Goal: Information Seeking & Learning: Find specific fact

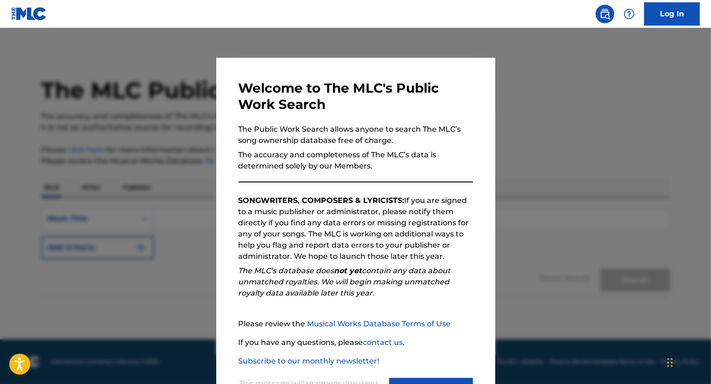
scroll to position [41, 0]
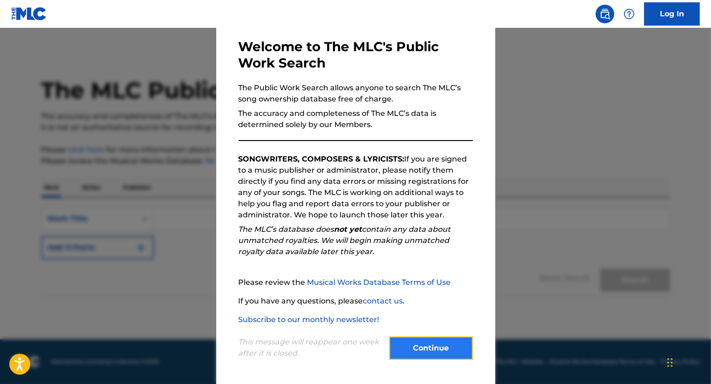
click at [422, 347] on button "Continue" at bounding box center [431, 347] width 84 height 23
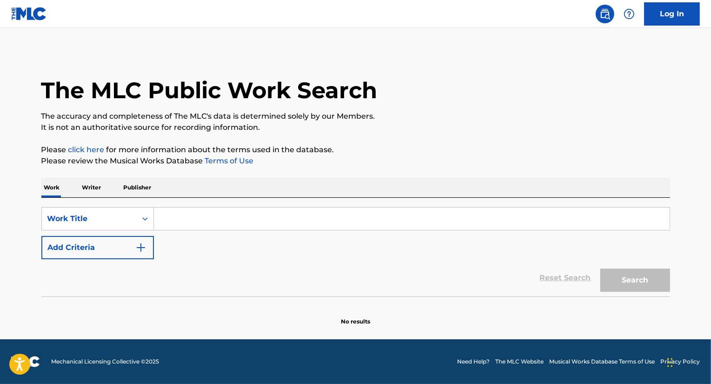
click at [211, 223] on input "Search Form" at bounding box center [412, 219] width 516 height 22
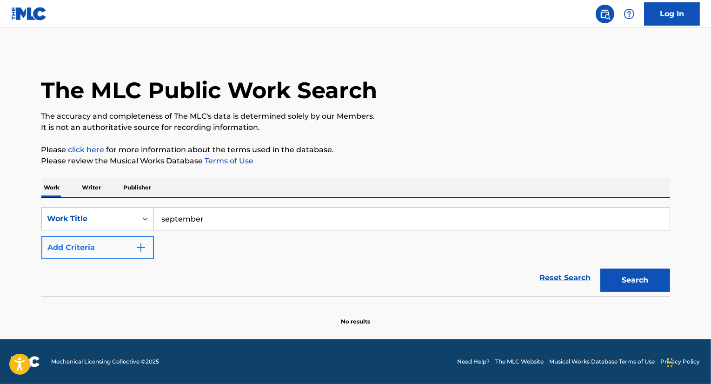
type input "september"
click at [130, 246] on button "Add Criteria" at bounding box center [97, 247] width 113 height 23
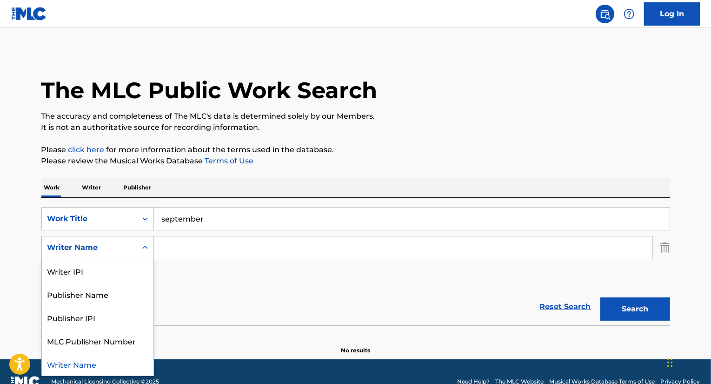
click at [115, 248] on div "Writer Name" at bounding box center [89, 247] width 84 height 11
click at [77, 268] on div "Writer IPI" at bounding box center [98, 270] width 112 height 23
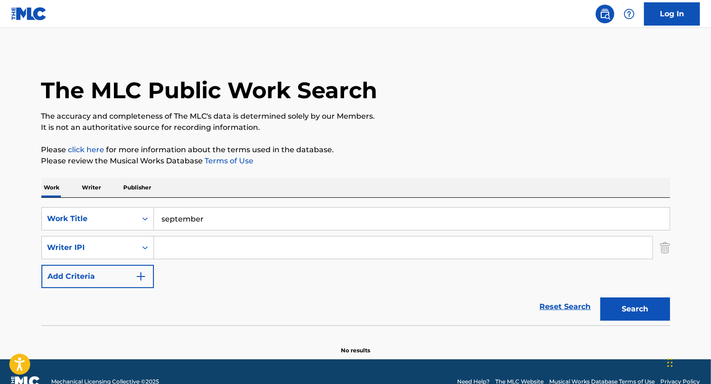
click at [181, 245] on input "Search Form" at bounding box center [403, 247] width 499 height 22
click at [601, 297] on button "Search" at bounding box center [636, 308] width 70 height 23
click at [643, 307] on button "Search" at bounding box center [636, 308] width 70 height 23
drag, startPoint x: 252, startPoint y: 248, endPoint x: 0, endPoint y: 231, distance: 252.7
click at [0, 231] on main "The MLC Public Work Search The accuracy and completeness of The MLC's data is d…" at bounding box center [355, 193] width 711 height 331
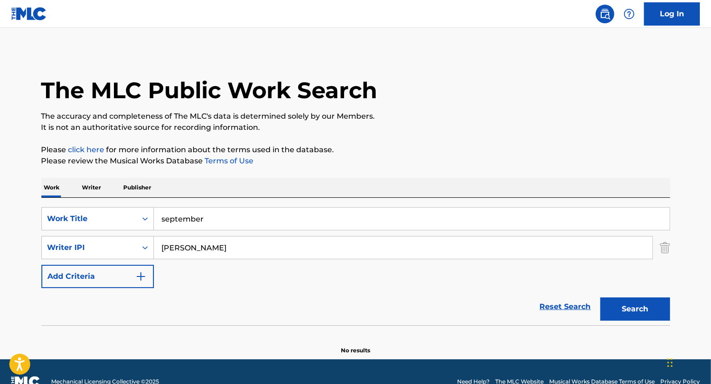
type input "[PERSON_NAME]"
click at [601, 297] on button "Search" at bounding box center [636, 308] width 70 height 23
click at [126, 212] on div "Work Title" at bounding box center [89, 219] width 95 height 18
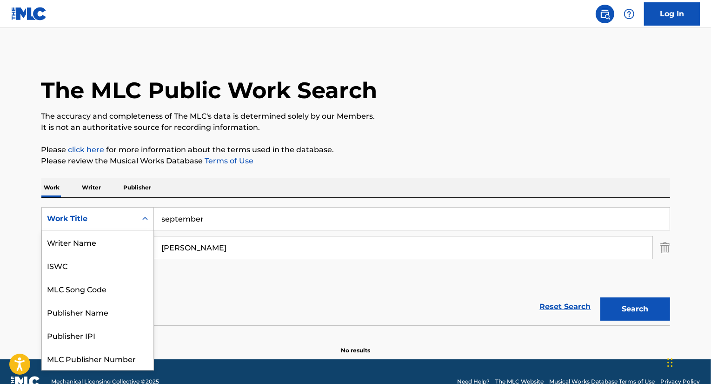
scroll to position [23, 0]
click at [235, 163] on link "Terms of Use" at bounding box center [228, 160] width 51 height 9
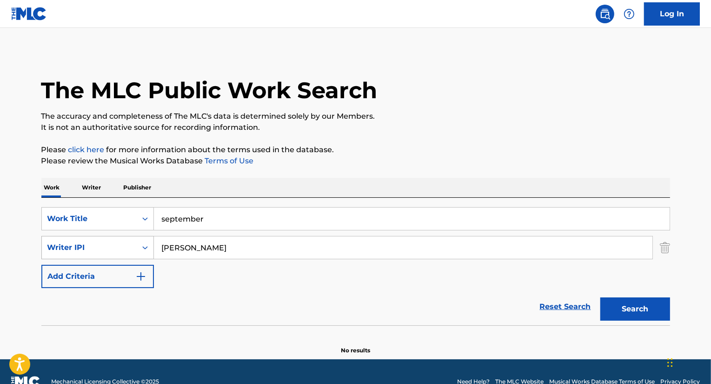
click at [137, 248] on div "Search Form" at bounding box center [145, 247] width 17 height 17
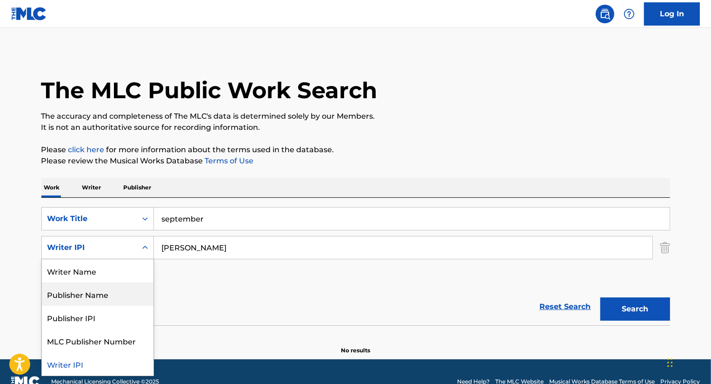
click at [83, 293] on div "Publisher Name" at bounding box center [98, 293] width 112 height 23
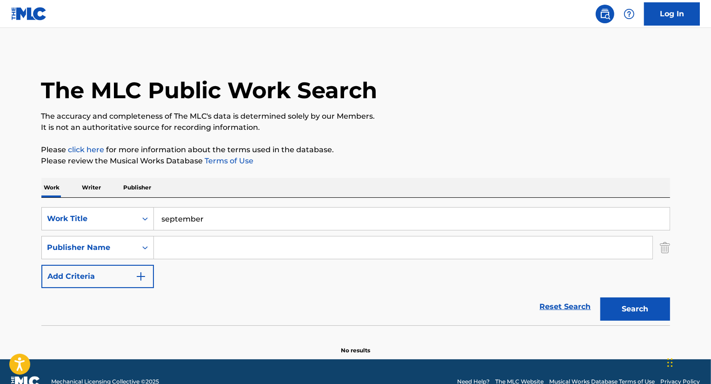
click at [211, 241] on input "Search Form" at bounding box center [403, 247] width 499 height 22
type input "ARC"
click at [601, 297] on button "Search" at bounding box center [636, 308] width 70 height 23
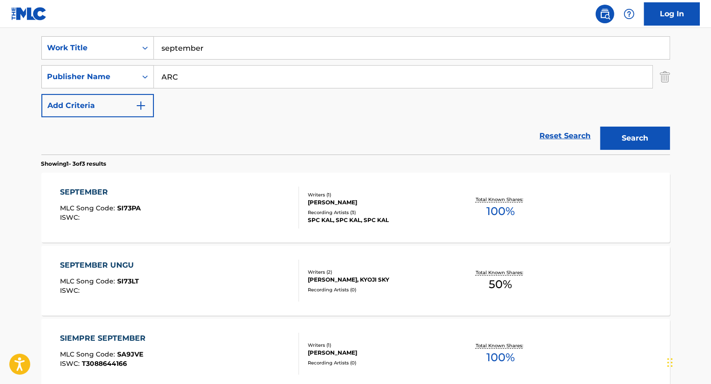
scroll to position [176, 0]
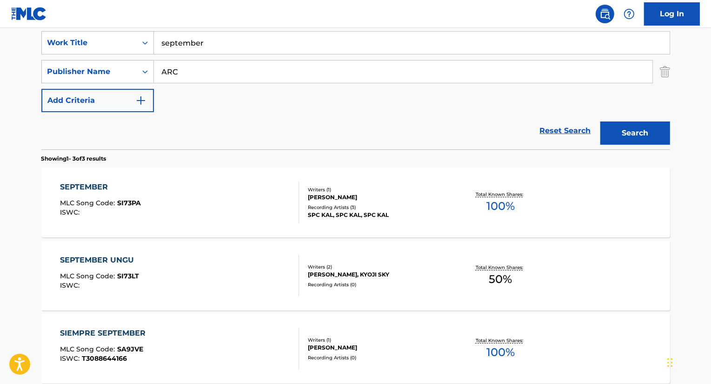
click at [90, 187] on div "SEPTEMBER" at bounding box center [100, 186] width 81 height 11
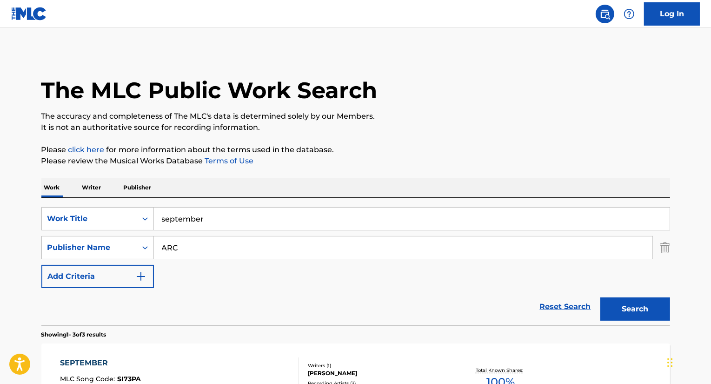
drag, startPoint x: 185, startPoint y: 238, endPoint x: 78, endPoint y: 205, distance: 111.9
click at [78, 205] on div "SearchWithCriteria1518c0f3-a118-4e0a-8c0f-d4b546801d7d Work Title september Sea…" at bounding box center [355, 261] width 629 height 127
type input "COLUMBIA RECORDS"
click at [601, 297] on button "Search" at bounding box center [636, 308] width 70 height 23
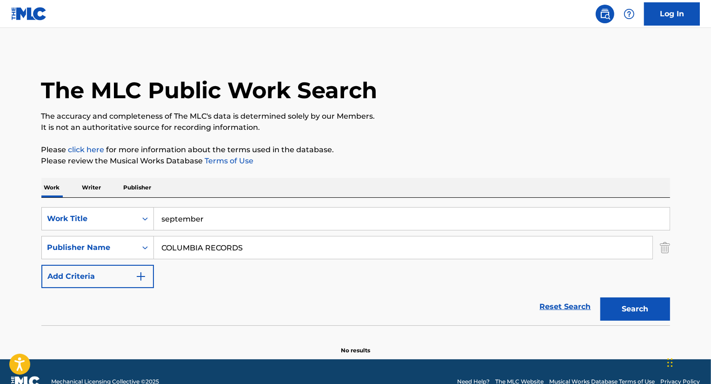
scroll to position [20, 0]
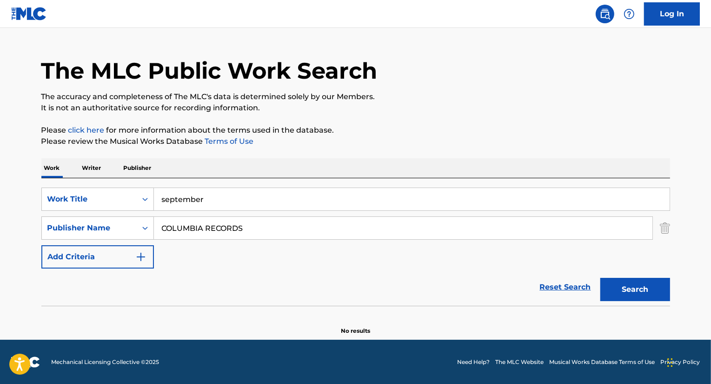
click at [670, 231] on div "The MLC Public Work Search The accuracy and completeness of The MLC's data is d…" at bounding box center [355, 183] width 651 height 303
click at [668, 230] on img "Search Form" at bounding box center [665, 227] width 10 height 23
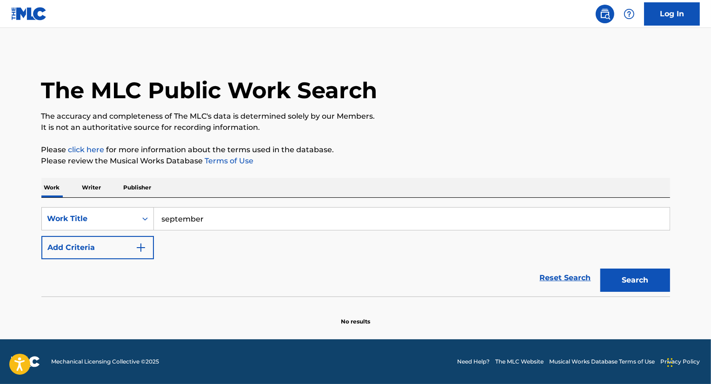
click at [100, 184] on p "Writer" at bounding box center [92, 188] width 25 height 20
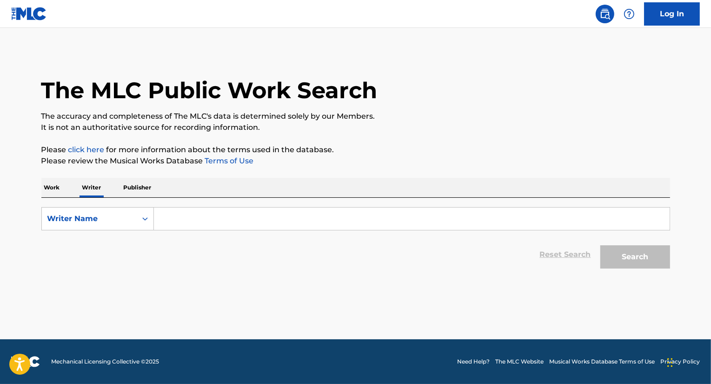
click at [128, 184] on p "Publisher" at bounding box center [137, 188] width 33 height 20
click at [93, 188] on p "Writer" at bounding box center [92, 188] width 25 height 20
click at [56, 185] on p "Work" at bounding box center [51, 188] width 21 height 20
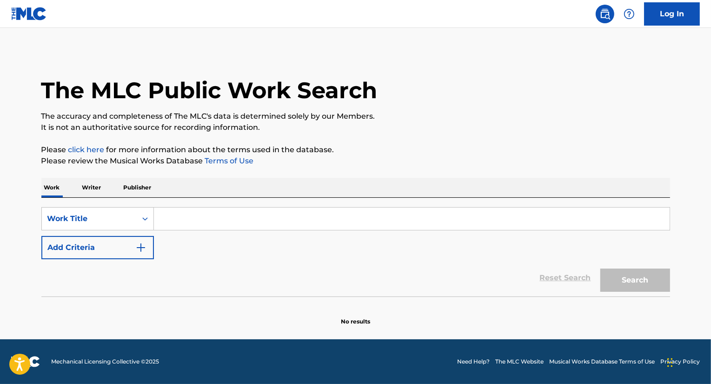
click at [189, 217] on input "Search Form" at bounding box center [412, 219] width 516 height 22
type input "s"
type input "September"
click at [201, 268] on div "Reset Search Search" at bounding box center [355, 277] width 629 height 37
click at [638, 280] on button "Search" at bounding box center [636, 279] width 70 height 23
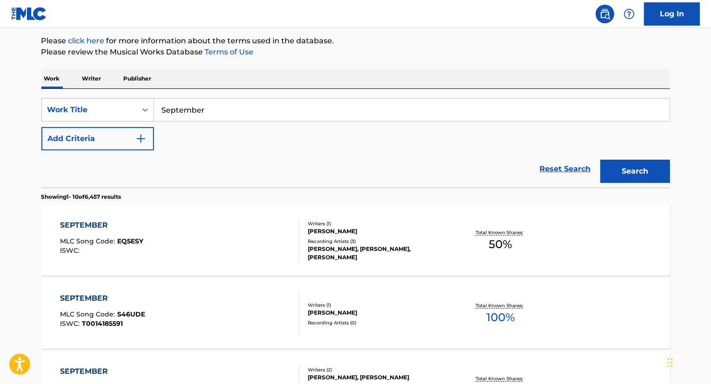
scroll to position [108, 0]
click at [129, 134] on button "Add Criteria" at bounding box center [97, 138] width 113 height 23
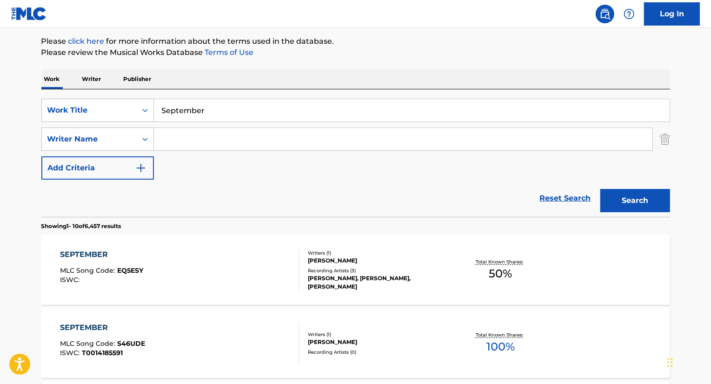
click at [182, 137] on input "Search Form" at bounding box center [403, 139] width 499 height 22
type input "[PERSON_NAME]"
click at [601, 189] on button "Search" at bounding box center [636, 200] width 70 height 23
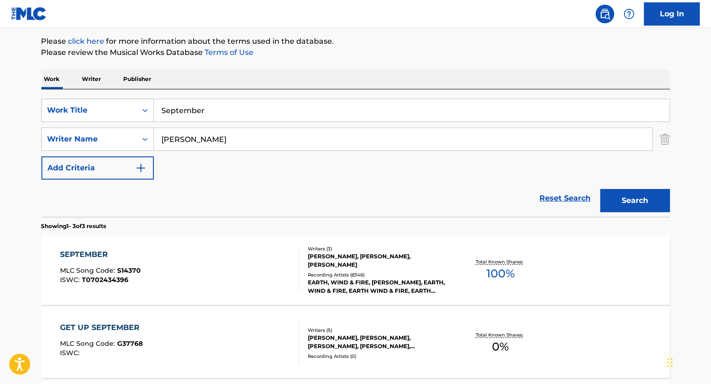
click at [84, 254] on div "SEPTEMBER" at bounding box center [100, 254] width 81 height 11
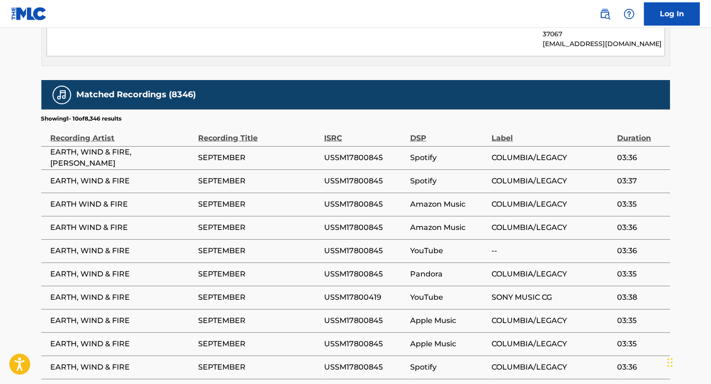
scroll to position [1093, 0]
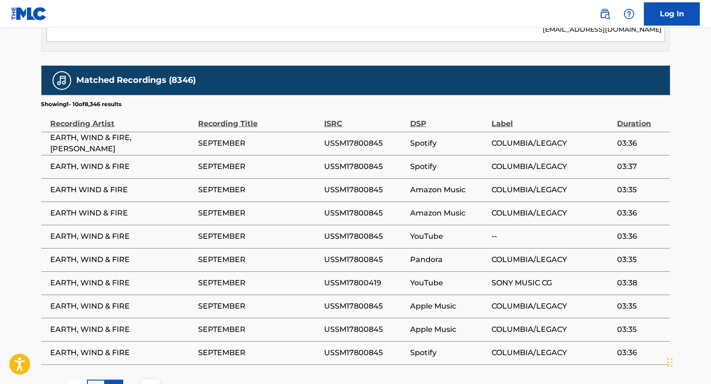
click at [109, 380] on div "2" at bounding box center [114, 389] width 18 height 18
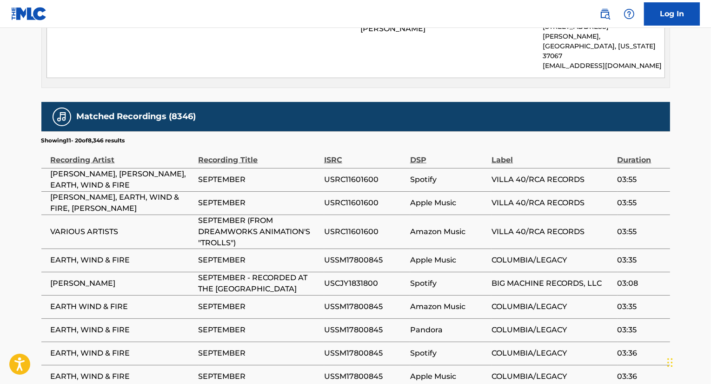
scroll to position [1125, 0]
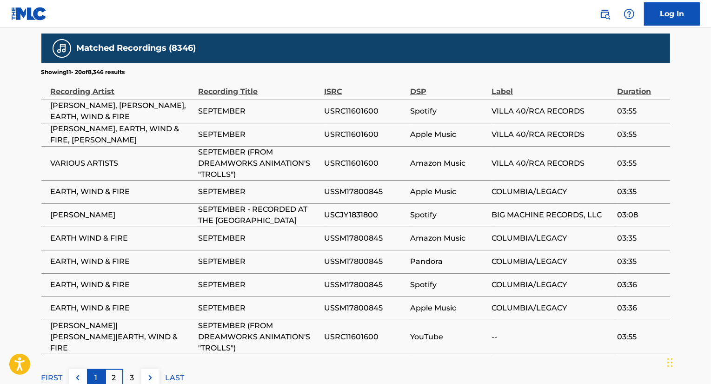
click at [98, 369] on div "1" at bounding box center [96, 378] width 18 height 18
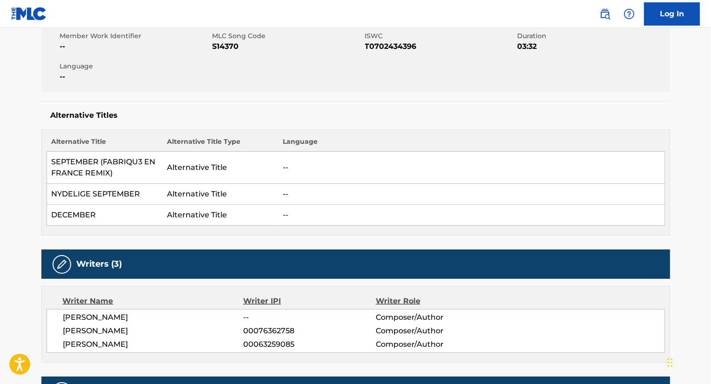
scroll to position [0, 0]
